Goal: Navigation & Orientation: Find specific page/section

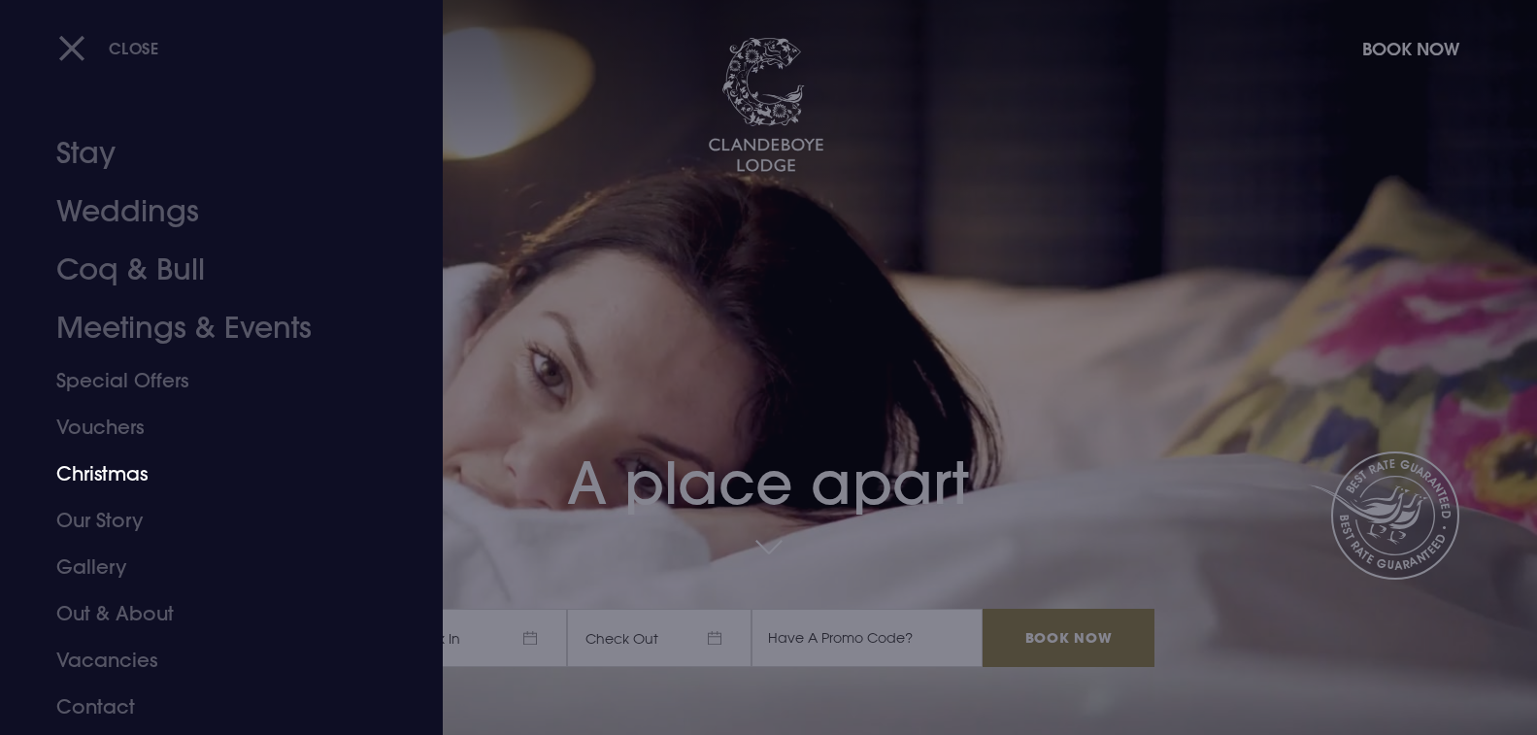
click at [103, 473] on link "Christmas" at bounding box center [209, 473] width 307 height 47
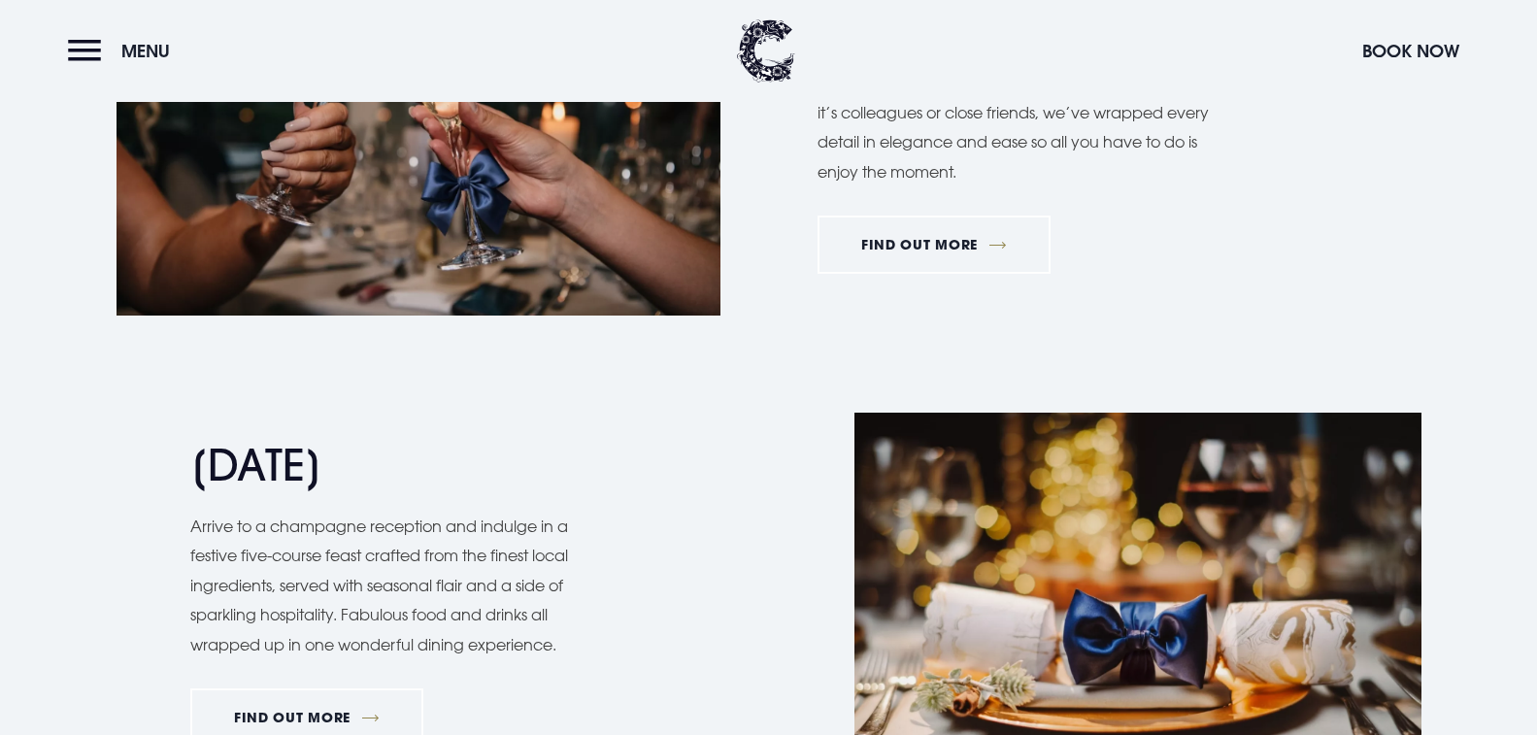
scroll to position [1631, 0]
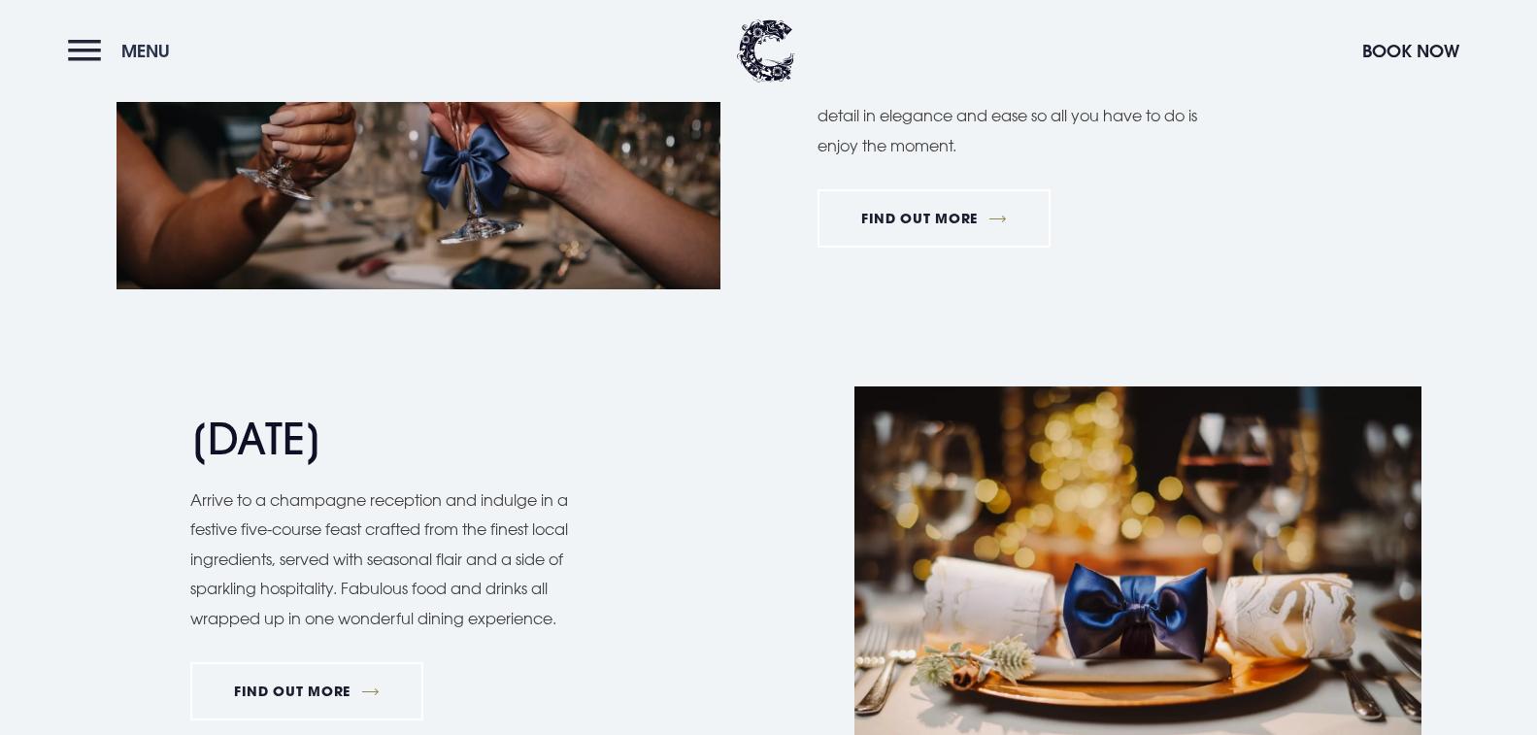
click at [84, 54] on button "Menu" at bounding box center [124, 51] width 112 height 42
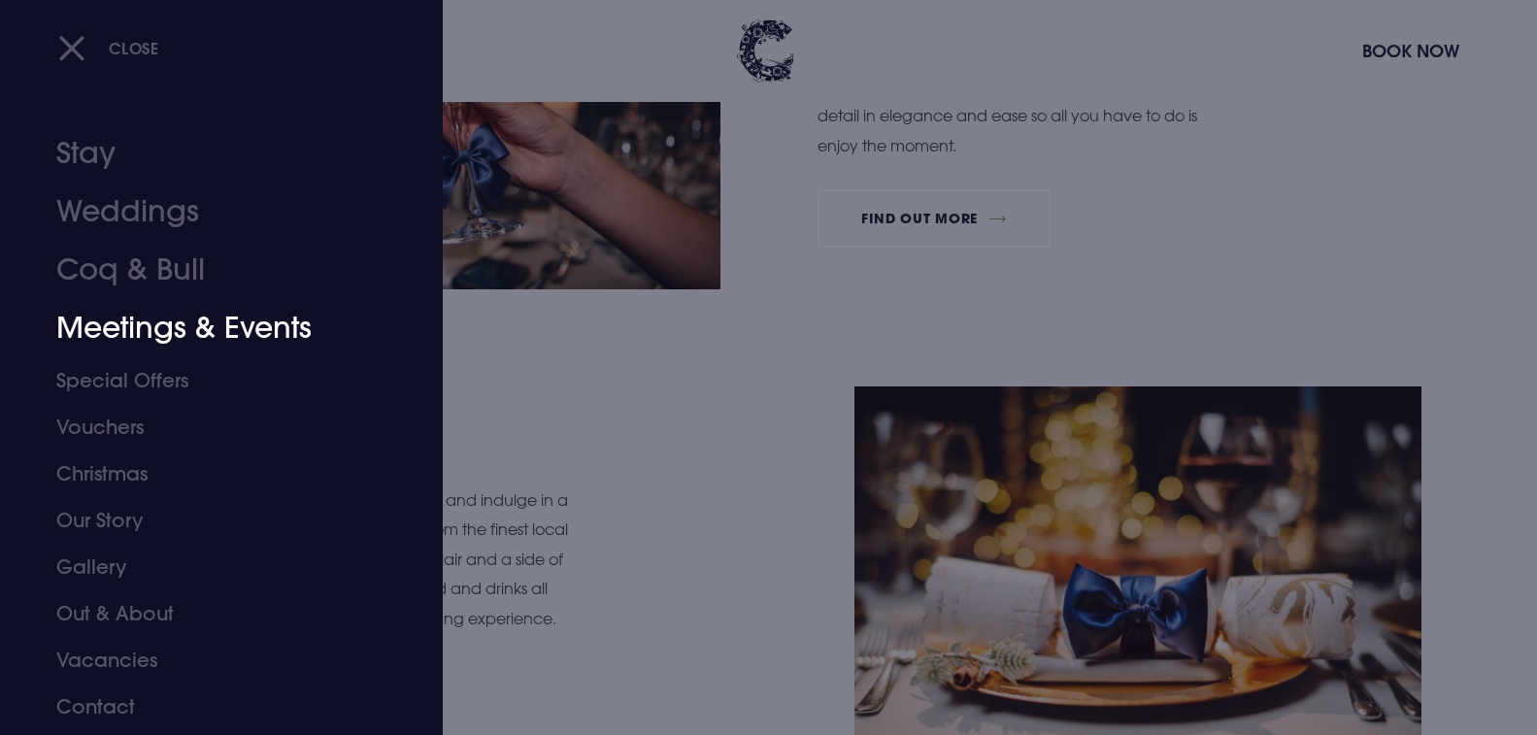
click at [106, 331] on link "Meetings & Events" at bounding box center [209, 328] width 307 height 58
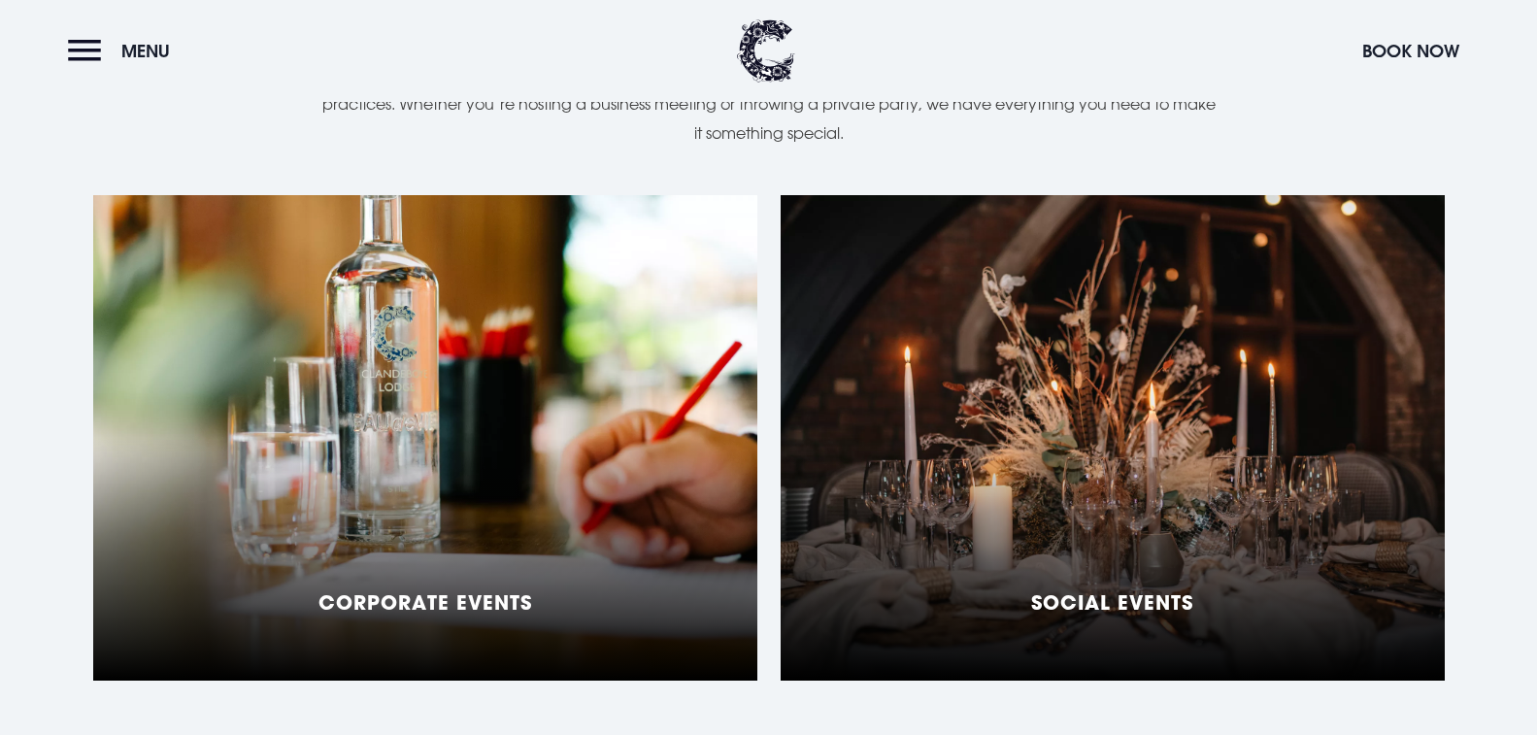
scroll to position [1553, 0]
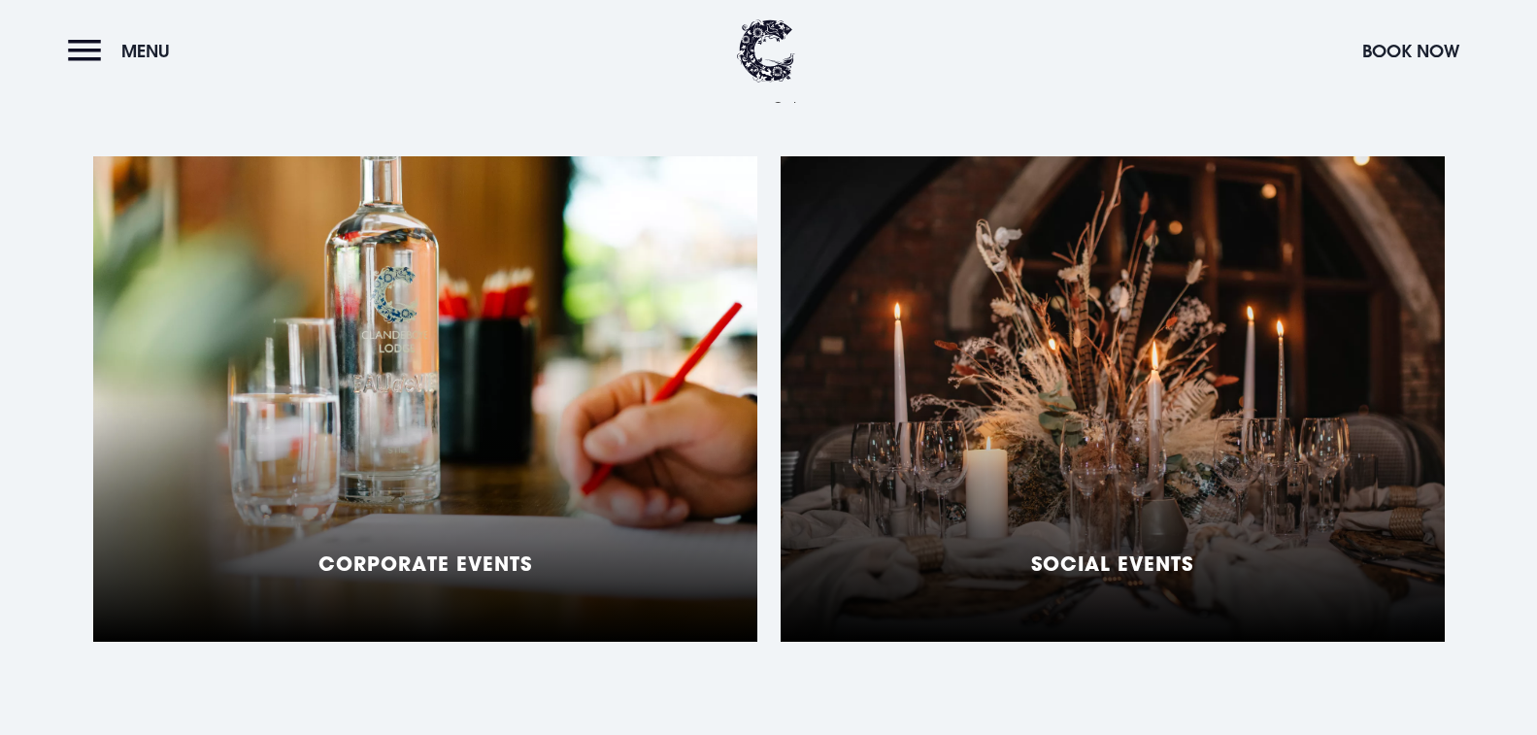
click at [1228, 541] on div "Social Events" at bounding box center [1112, 398] width 664 height 485
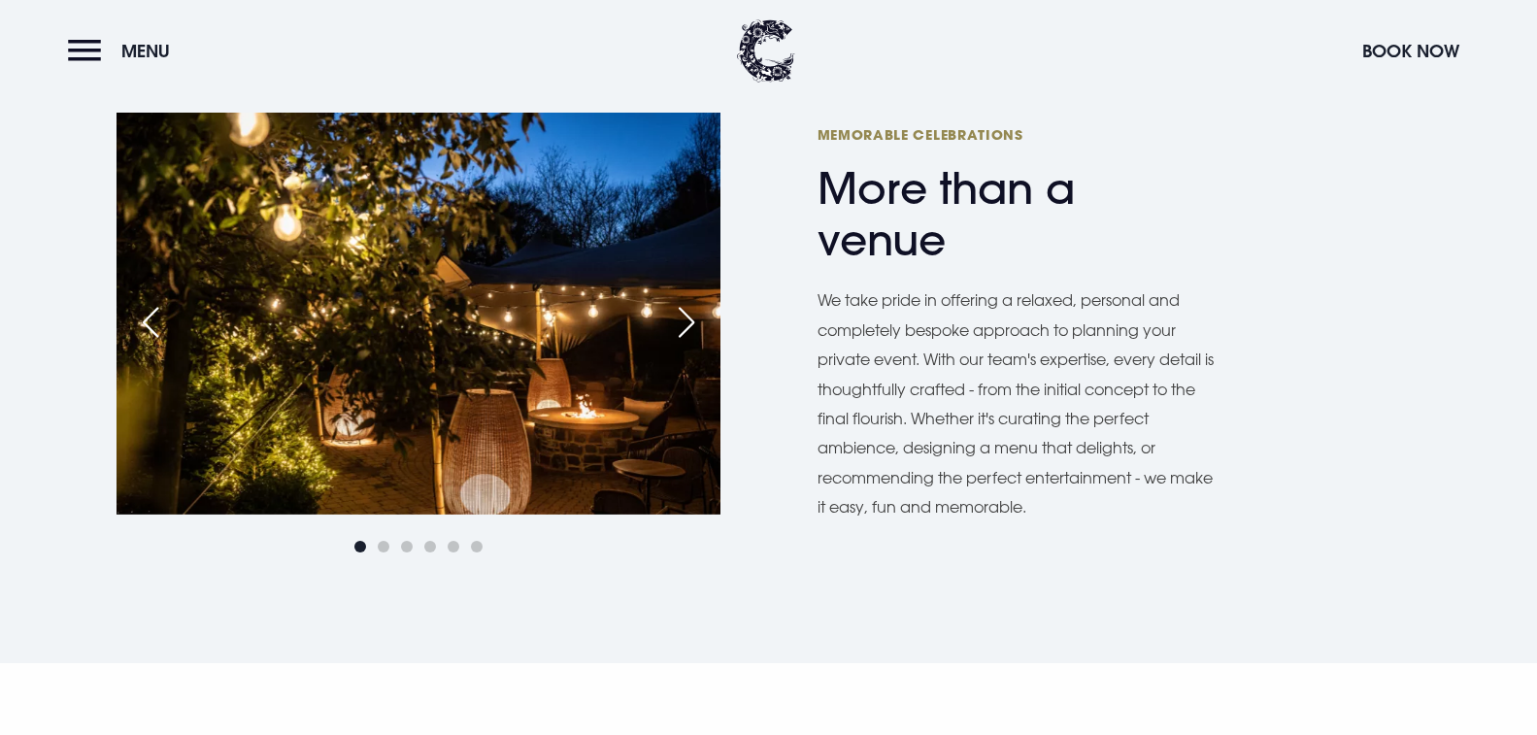
scroll to position [1048, 0]
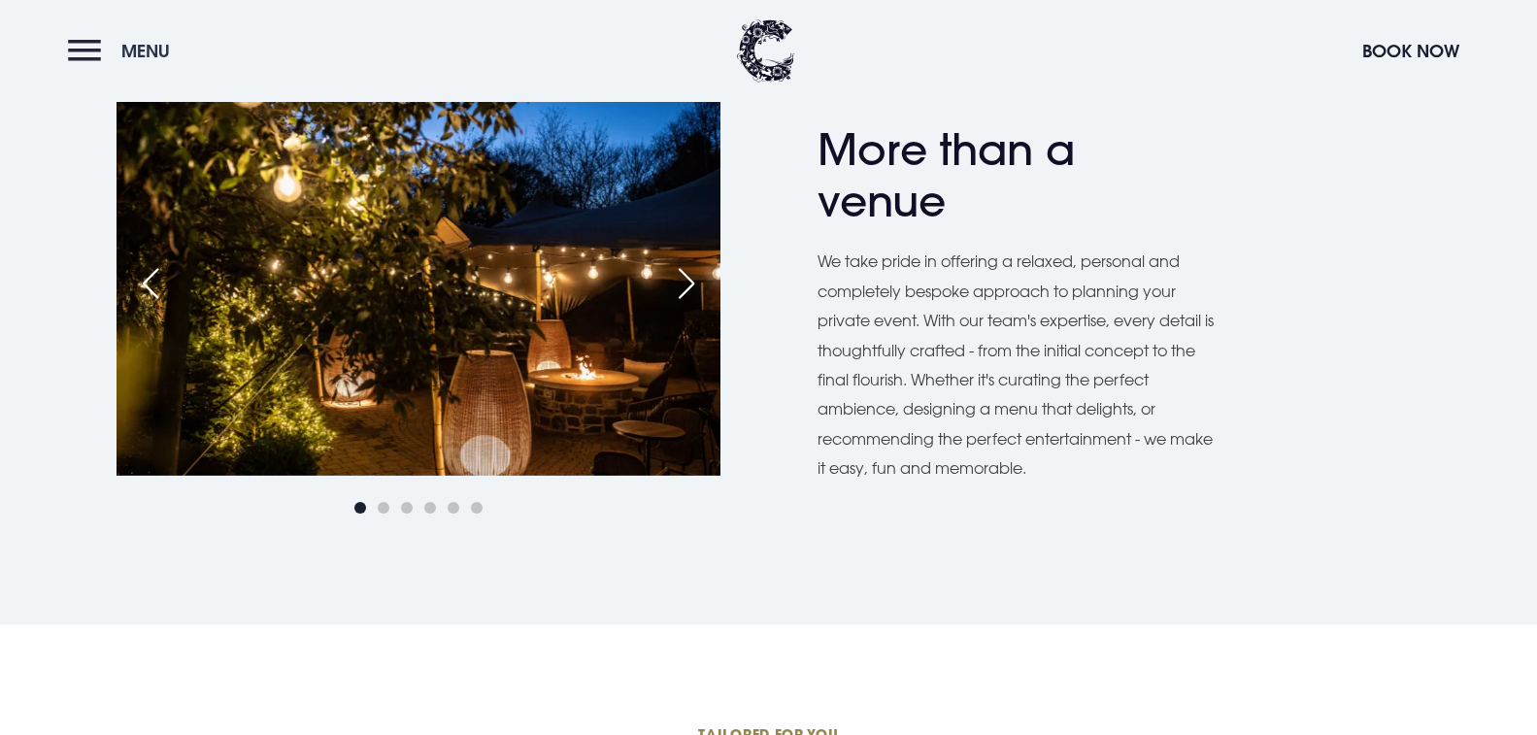
click at [96, 56] on button "Menu" at bounding box center [124, 51] width 112 height 42
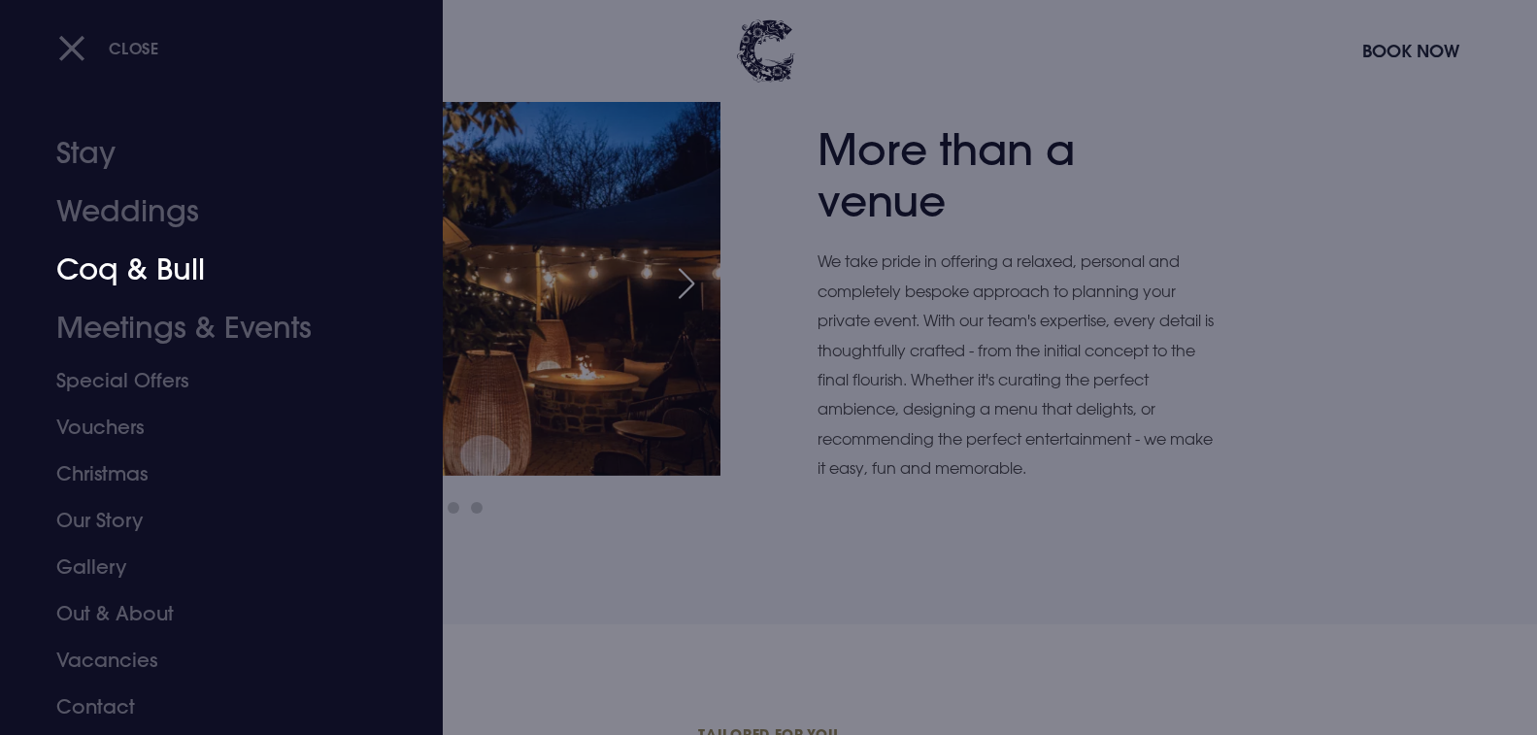
click at [140, 278] on link "Coq & Bull" at bounding box center [209, 270] width 307 height 58
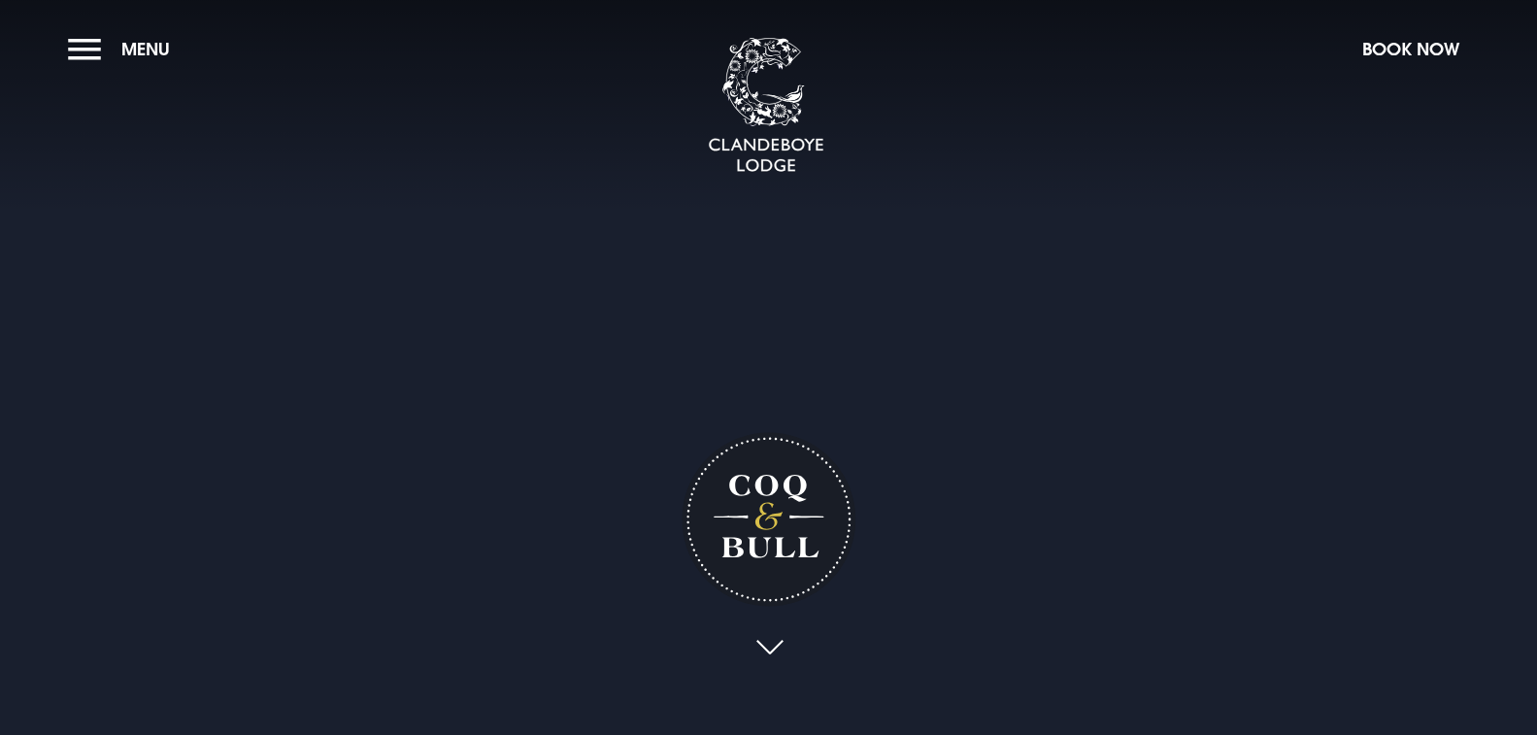
click at [768, 645] on link at bounding box center [768, 648] width 45 height 43
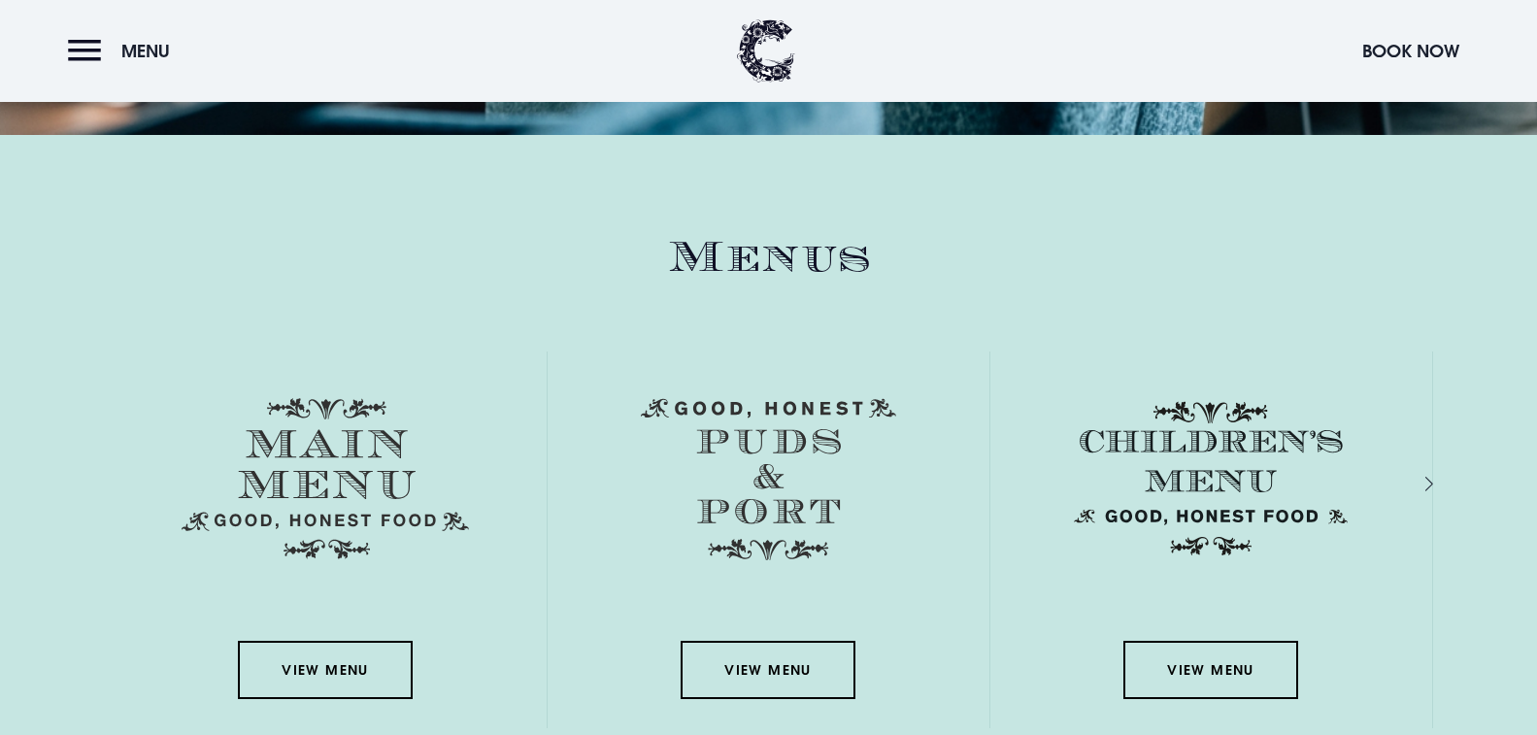
scroll to position [2695, 0]
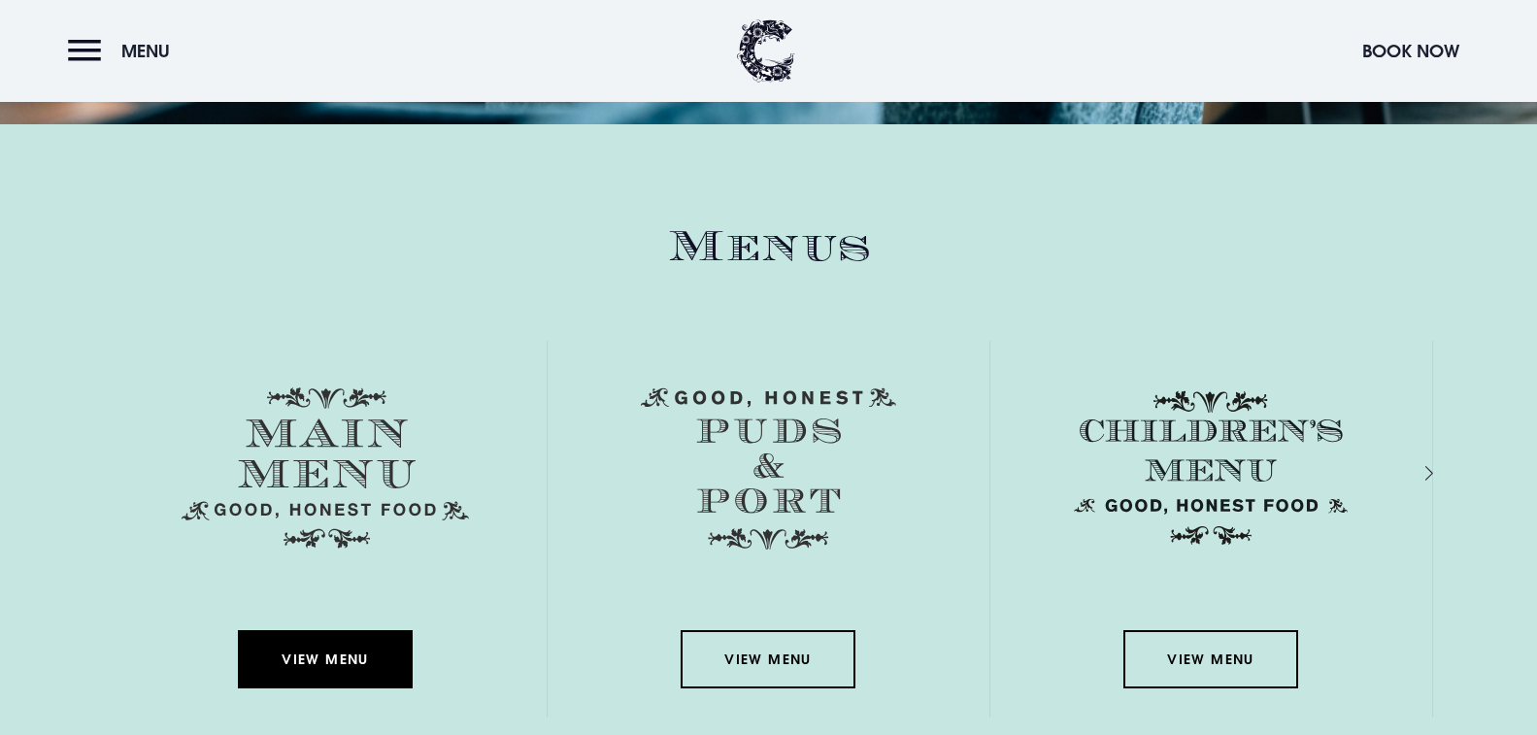
click at [351, 675] on link "View Menu" at bounding box center [325, 659] width 175 height 58
